Goal: Task Accomplishment & Management: Use online tool/utility

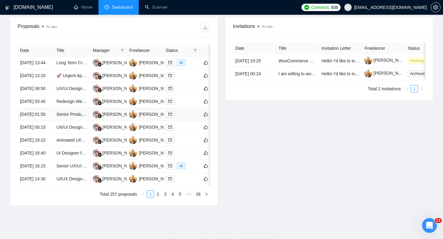
scroll to position [243, 0]
click at [51, 122] on td "[DATE] 01:50" at bounding box center [36, 115] width 36 height 13
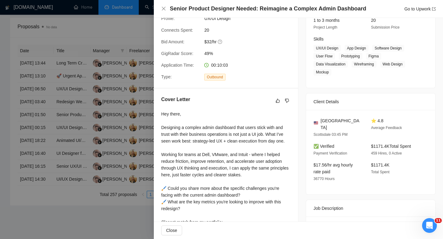
scroll to position [0, 0]
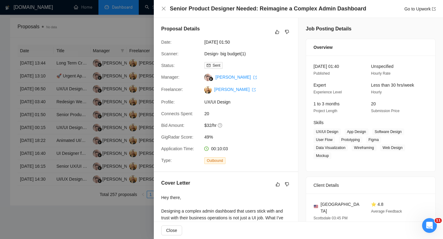
click at [164, 14] on div "Senior Product Designer Needed: Reimagine a Complex Admin Dashboard Go to Upwork" at bounding box center [298, 9] width 289 height 18
click at [163, 9] on icon "close" at bounding box center [164, 9] width 4 height 4
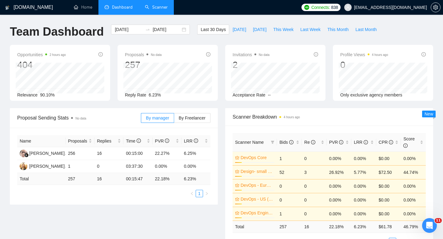
click at [162, 7] on link "Scanner" at bounding box center [156, 7] width 23 height 5
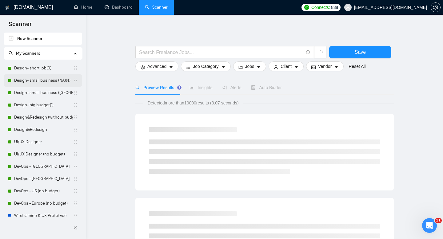
click at [43, 84] on link "Design- small business (NA)(4)" at bounding box center [43, 80] width 59 height 12
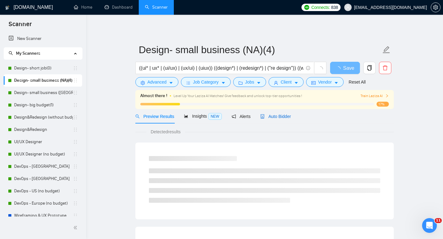
click at [276, 116] on span "Auto Bidder" at bounding box center [275, 116] width 30 height 5
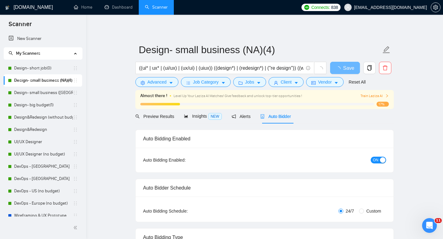
radio input "false"
radio input "true"
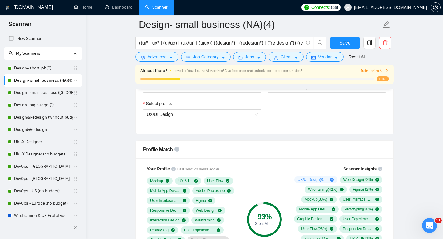
scroll to position [428, 0]
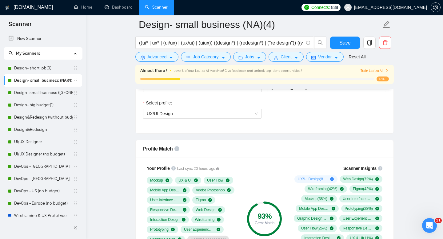
click at [300, 180] on span "UX/UI Design ( 84 %)" at bounding box center [313, 179] width 30 height 5
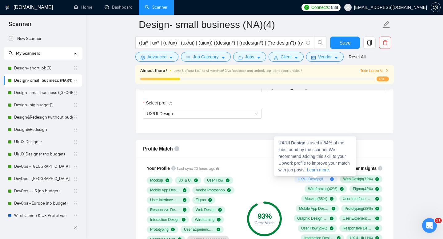
click at [334, 180] on div "UX/UI Design ( 84 %)" at bounding box center [316, 179] width 43 height 7
click at [332, 180] on icon "plus-circle" at bounding box center [332, 180] width 4 height 4
click at [331, 178] on icon "plus-circle" at bounding box center [332, 180] width 4 height 4
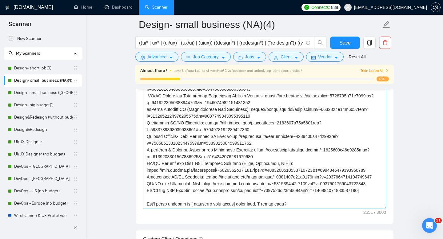
scroll to position [156, 0]
click at [338, 47] on button "Save" at bounding box center [345, 43] width 30 height 12
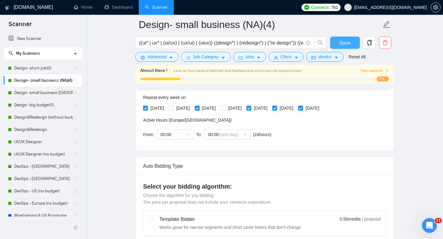
scroll to position [0, 0]
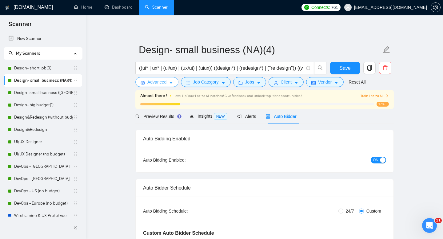
click at [168, 86] on button "Advanced" at bounding box center [156, 82] width 43 height 10
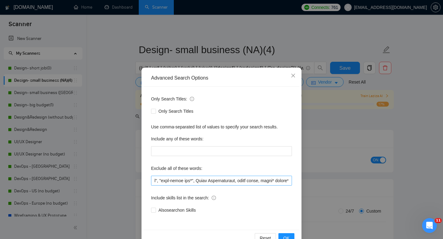
scroll to position [0, 922]
click at [291, 74] on icon "close" at bounding box center [293, 75] width 5 height 5
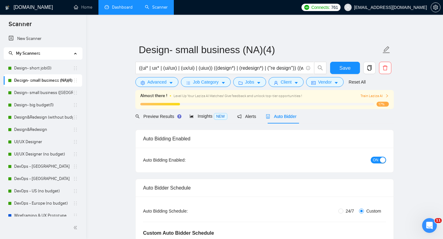
click at [118, 14] on li "Dashboard" at bounding box center [118, 7] width 40 height 15
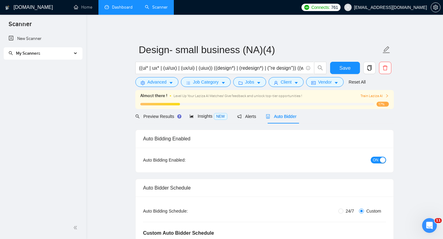
click at [117, 9] on link "Dashboard" at bounding box center [119, 7] width 28 height 5
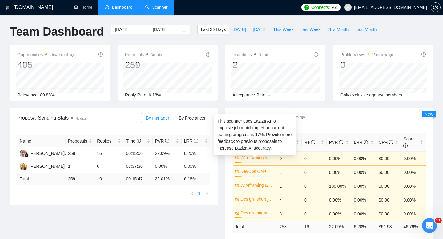
scroll to position [34, 0]
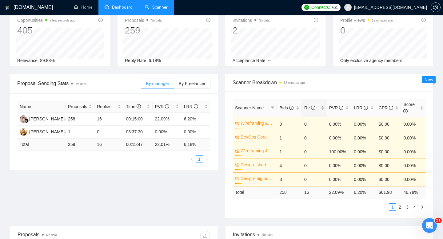
click at [323, 109] on div "Re" at bounding box center [314, 108] width 20 height 7
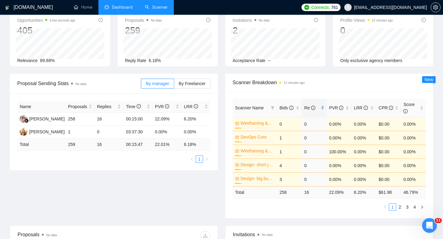
click at [323, 109] on div "Re" at bounding box center [314, 108] width 20 height 7
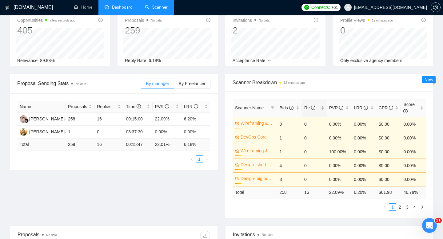
click at [323, 109] on div "Re" at bounding box center [314, 108] width 20 height 7
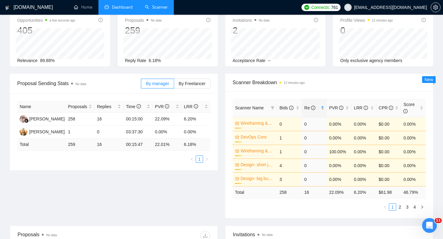
click at [323, 109] on div "Re" at bounding box center [314, 108] width 20 height 7
click at [400, 207] on link "2" at bounding box center [400, 207] width 7 height 7
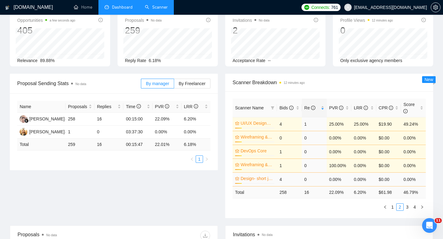
scroll to position [0, 0]
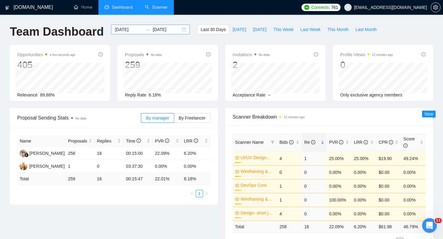
click at [179, 30] on div "[DATE] [DATE]" at bounding box center [150, 30] width 79 height 10
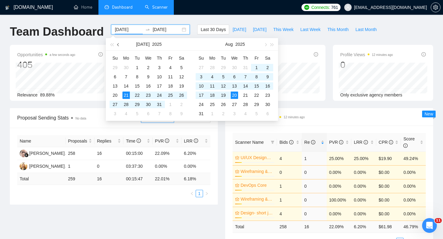
click at [119, 45] on span "button" at bounding box center [118, 44] width 3 height 3
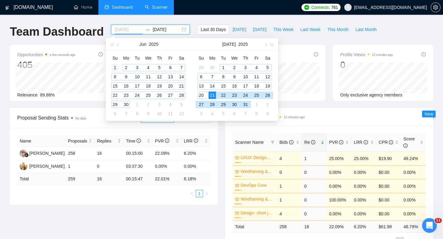
type input "[DATE]"
click at [116, 65] on div "1" at bounding box center [114, 67] width 7 height 7
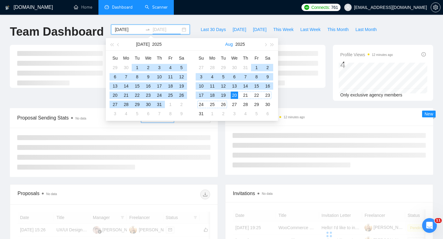
type input "[DATE]"
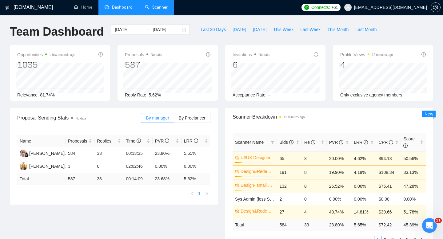
scroll to position [29, 0]
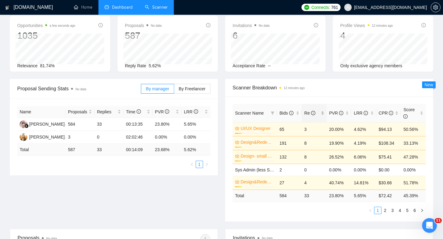
click at [322, 112] on div "Re" at bounding box center [314, 113] width 20 height 7
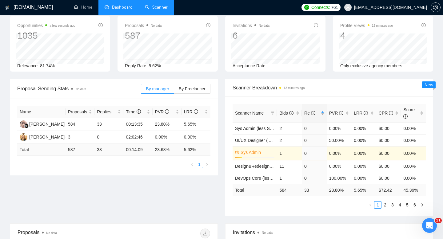
click at [322, 112] on div "Re" at bounding box center [314, 113] width 20 height 7
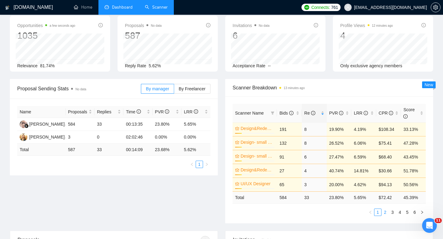
click at [385, 213] on link "2" at bounding box center [385, 212] width 7 height 7
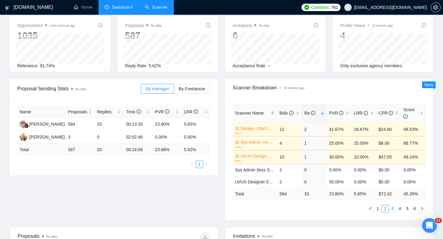
click at [391, 209] on link "3" at bounding box center [392, 209] width 7 height 7
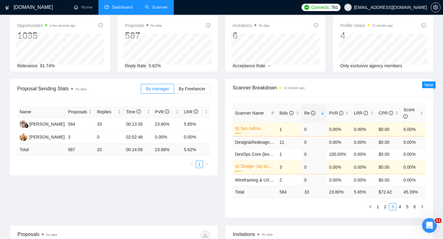
click at [263, 143] on span "Design&Redesign (less STOP)" at bounding box center [264, 142] width 59 height 5
click at [260, 142] on span "Design&Redesign (less STOP)" at bounding box center [264, 142] width 59 height 5
click at [276, 204] on ul "1 2 3 4 5 6" at bounding box center [329, 206] width 193 height 7
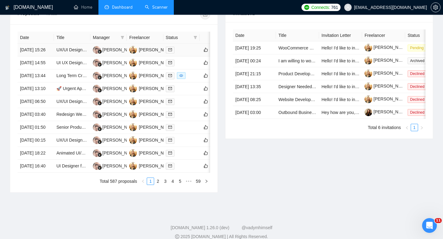
scroll to position [251, 0]
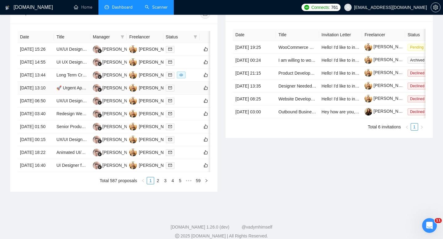
click at [66, 95] on td "🚀 Urgent App Tester – Gaming UX/UI & Reward Systems Expert (48h Delivery)" at bounding box center [72, 88] width 36 height 13
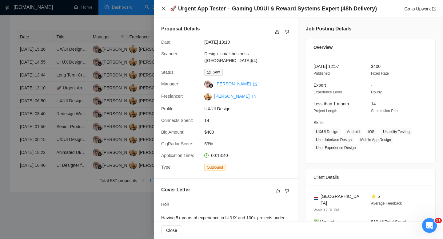
click at [163, 8] on icon "close" at bounding box center [163, 8] width 5 height 5
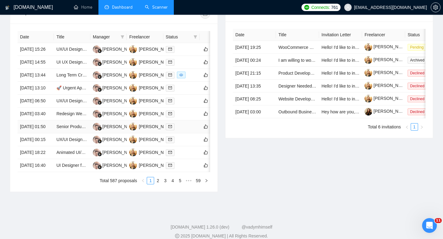
click at [59, 134] on td "Senior Product Designer Needed: Reimagine a Complex Admin Dashboard" at bounding box center [72, 127] width 36 height 13
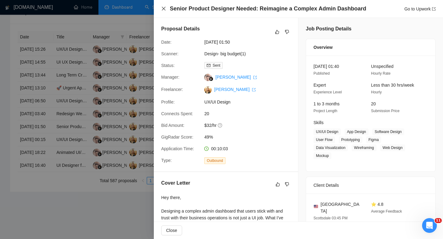
click at [162, 8] on icon "close" at bounding box center [163, 8] width 5 height 5
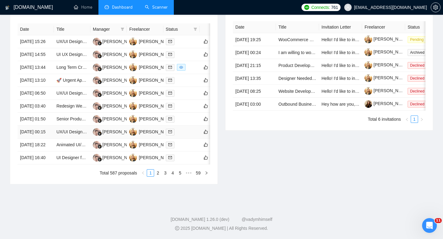
scroll to position [288, 0]
click at [52, 165] on td "[DATE] 16:40" at bounding box center [36, 158] width 36 height 13
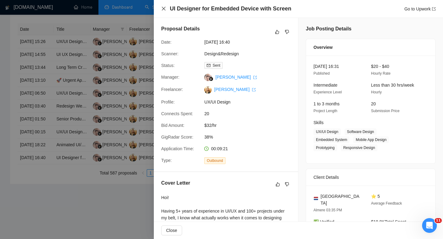
click at [165, 9] on icon "close" at bounding box center [163, 8] width 5 height 5
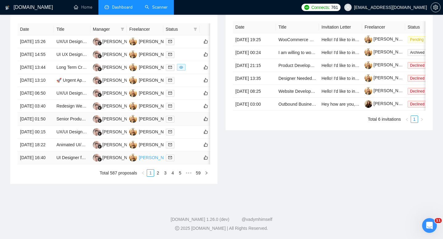
scroll to position [307, 0]
click at [159, 177] on link "2" at bounding box center [158, 173] width 7 height 7
click at [46, 132] on td "[DATE] 21:26" at bounding box center [36, 132] width 36 height 13
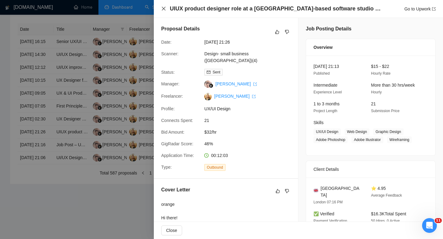
click at [164, 11] on icon "close" at bounding box center [163, 8] width 5 height 5
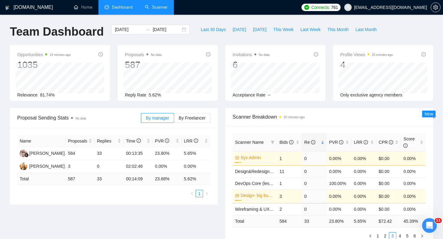
click at [163, 10] on link "Scanner" at bounding box center [156, 7] width 23 height 5
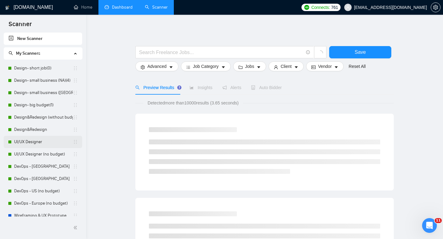
click at [40, 141] on link "UI/UX Designer" at bounding box center [43, 142] width 59 height 12
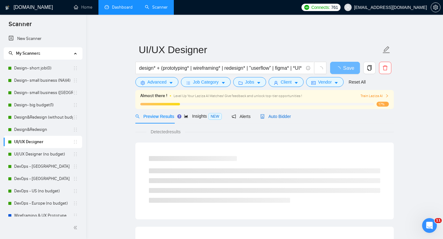
click at [267, 118] on span "Auto Bidder" at bounding box center [275, 116] width 30 height 5
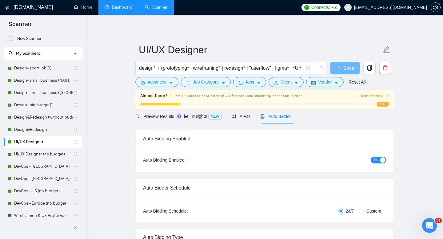
radio input "false"
radio input "true"
checkbox input "true"
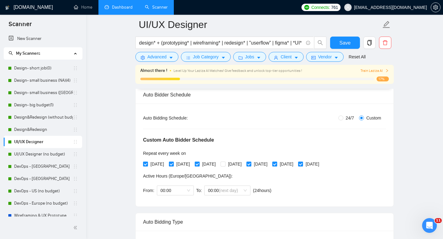
scroll to position [141, 0]
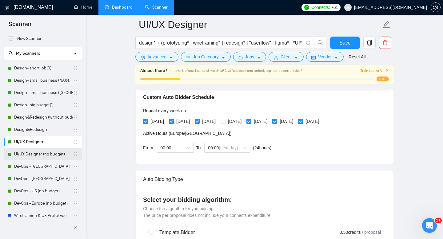
click at [50, 157] on link "UI/UX Designer (no budget)" at bounding box center [43, 154] width 59 height 12
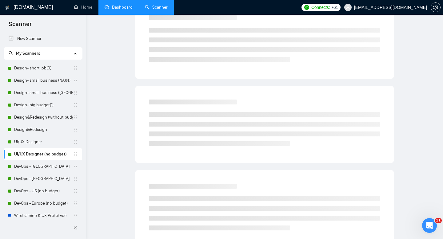
scroll to position [4, 0]
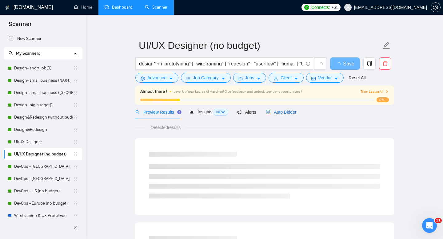
click at [274, 111] on span "Auto Bidder" at bounding box center [281, 112] width 30 height 5
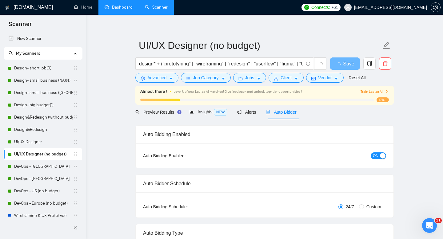
radio input "false"
radio input "true"
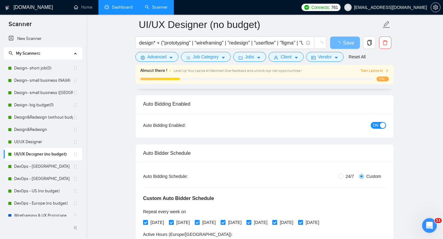
scroll to position [134, 0]
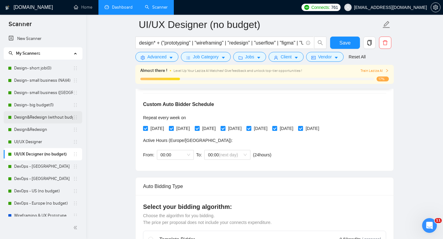
click at [34, 117] on link "Design&Redesign (without budget)" at bounding box center [43, 117] width 59 height 12
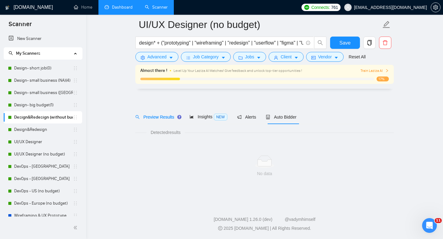
scroll to position [4, 0]
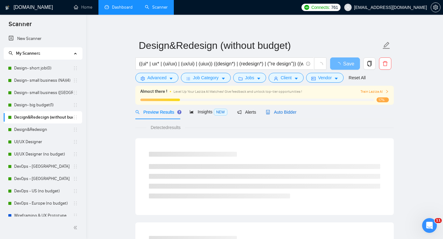
click at [293, 113] on span "Auto Bidder" at bounding box center [281, 112] width 30 height 5
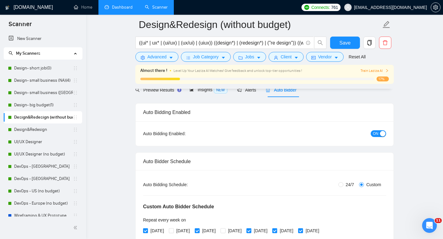
scroll to position [91, 0]
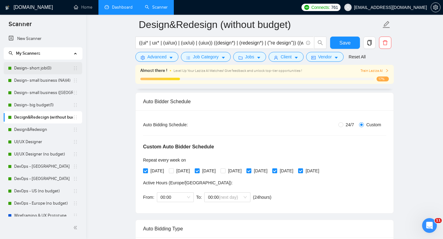
click at [41, 70] on link "Design- short job(0)" at bounding box center [43, 68] width 59 height 12
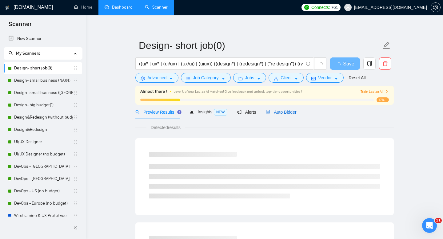
click at [275, 112] on span "Auto Bidder" at bounding box center [281, 112] width 30 height 5
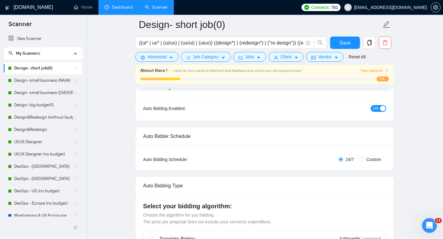
scroll to position [38, 0]
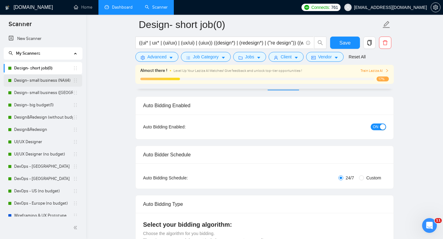
click at [45, 81] on link "Design- small business (NA)(4)" at bounding box center [43, 80] width 59 height 12
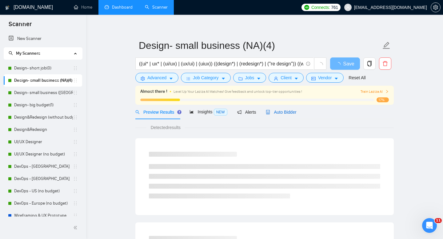
click at [283, 111] on span "Auto Bidder" at bounding box center [281, 112] width 30 height 5
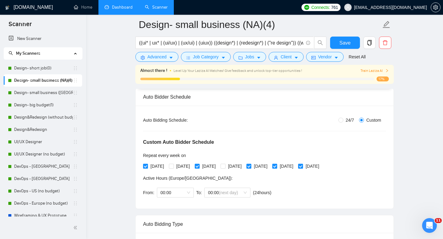
scroll to position [94, 0]
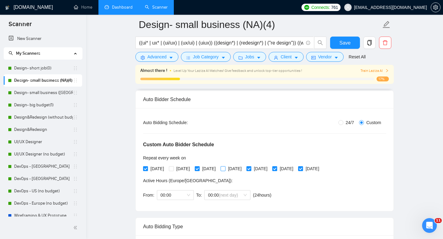
click at [225, 169] on input "[DATE]" at bounding box center [223, 169] width 4 height 4
checkbox input "true"
click at [174, 168] on span at bounding box center [171, 169] width 5 height 5
click at [173, 168] on input "[DATE]" at bounding box center [171, 169] width 4 height 4
checkbox input "true"
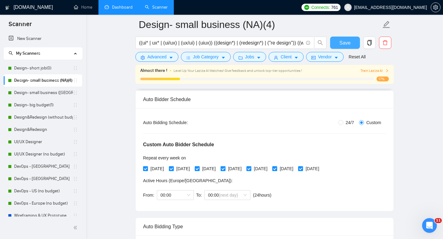
click at [342, 45] on span "Save" at bounding box center [344, 43] width 11 height 8
click at [49, 92] on link "Design- small business ([GEOGRAPHIC_DATA])(4)" at bounding box center [43, 93] width 59 height 12
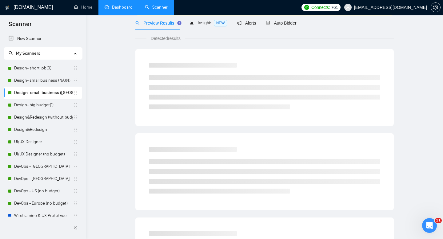
scroll to position [4, 0]
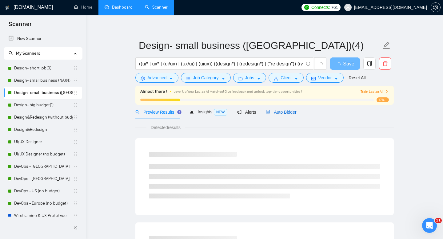
click at [285, 111] on span "Auto Bidder" at bounding box center [281, 112] width 30 height 5
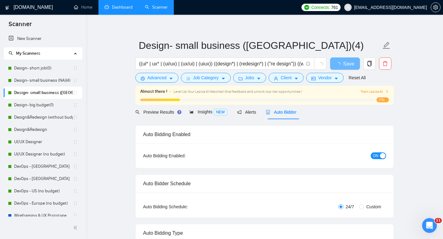
radio input "false"
radio input "true"
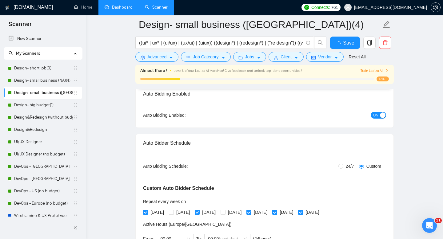
scroll to position [71, 0]
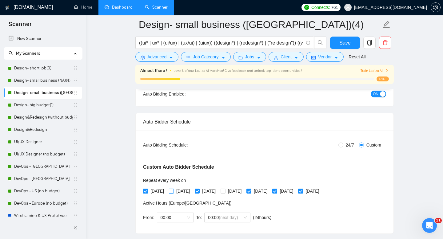
click at [173, 190] on input "[DATE]" at bounding box center [171, 191] width 4 height 4
checkbox input "true"
click at [225, 192] on input "[DATE]" at bounding box center [223, 191] width 4 height 4
checkbox input "true"
click at [335, 43] on button "Save" at bounding box center [345, 43] width 30 height 12
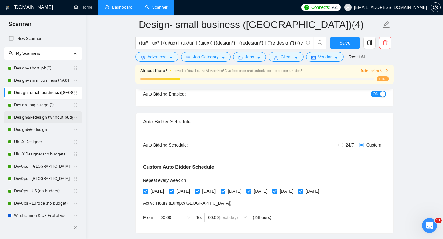
click at [40, 120] on link "Design&Redesign (without budget)" at bounding box center [43, 117] width 59 height 12
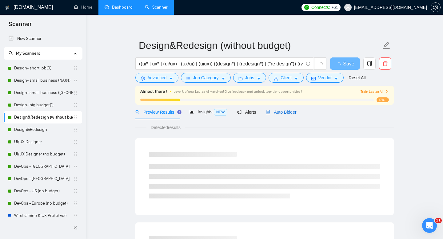
click at [287, 114] on span "Auto Bidder" at bounding box center [281, 112] width 30 height 5
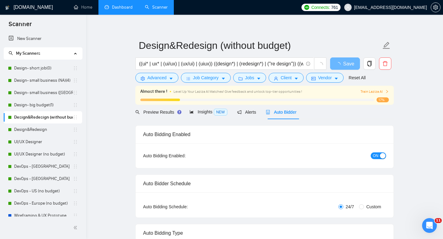
radio input "false"
radio input "true"
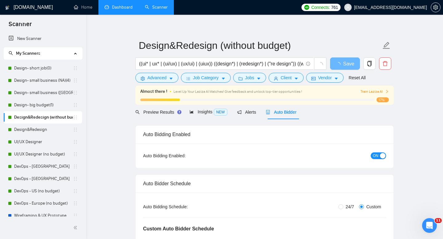
scroll to position [78, 0]
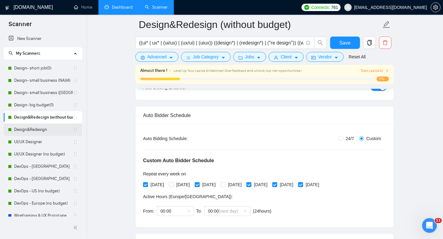
click at [38, 129] on link "Design&Redesign" at bounding box center [43, 130] width 59 height 12
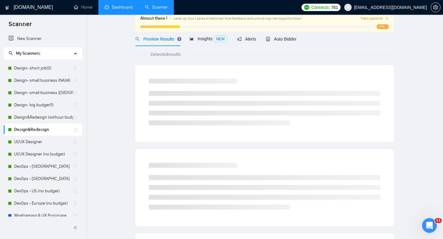
scroll to position [4, 0]
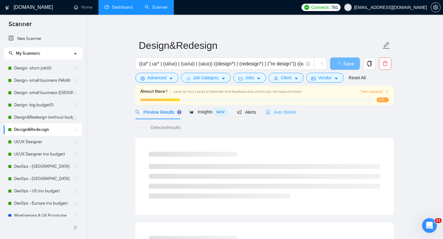
click at [277, 116] on div "Auto Bidder" at bounding box center [281, 112] width 30 height 14
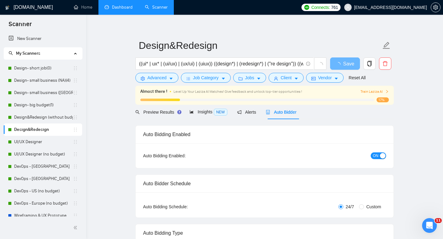
checkbox input "true"
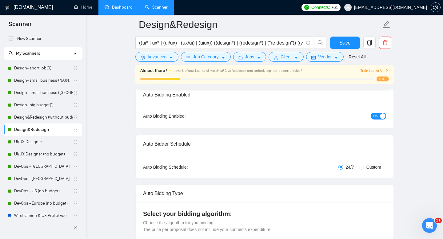
scroll to position [38, 0]
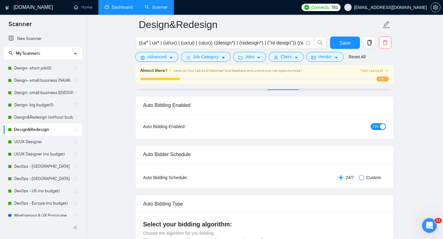
click at [360, 177] on input "Custom" at bounding box center [361, 177] width 5 height 5
radio input "true"
radio input "false"
checkbox input "true"
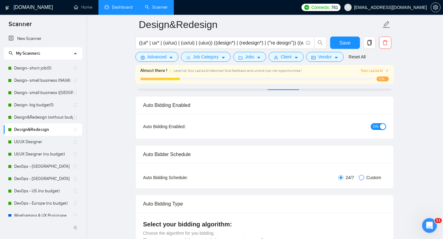
checkbox input "true"
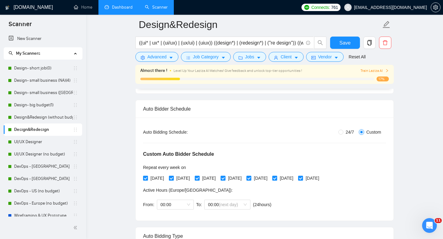
scroll to position [92, 0]
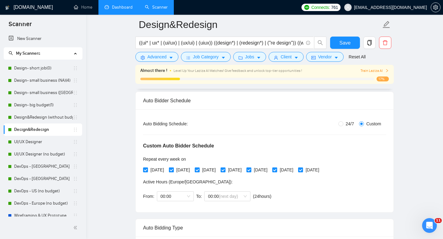
click at [173, 168] on input "[DATE]" at bounding box center [171, 170] width 4 height 4
checkbox input "false"
click at [225, 170] on input "[DATE]" at bounding box center [223, 170] width 4 height 4
checkbox input "false"
click at [347, 40] on span "Save" at bounding box center [344, 43] width 11 height 8
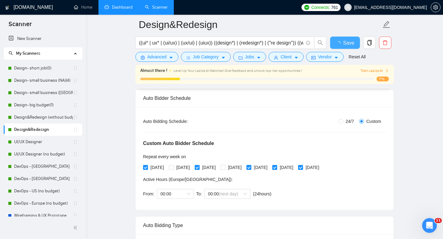
checkbox input "true"
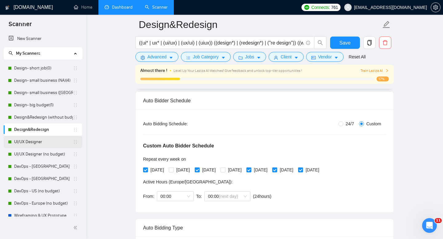
click at [23, 145] on link "UI/UX Designer" at bounding box center [43, 142] width 59 height 12
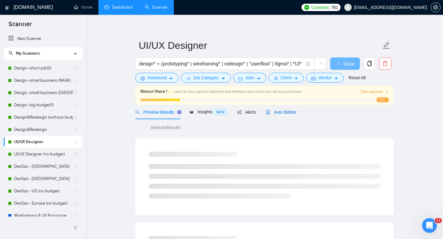
click at [280, 109] on div "Auto Bidder" at bounding box center [281, 112] width 30 height 7
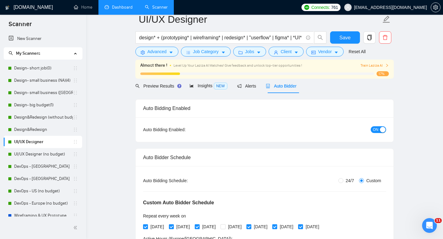
scroll to position [82, 0]
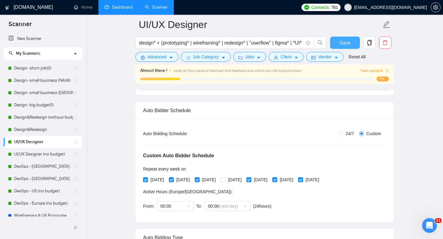
click at [335, 42] on button "Save" at bounding box center [345, 43] width 30 height 12
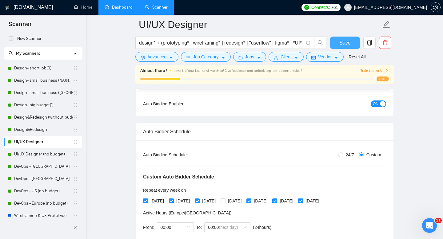
scroll to position [0, 0]
